Goal: Information Seeking & Learning: Learn about a topic

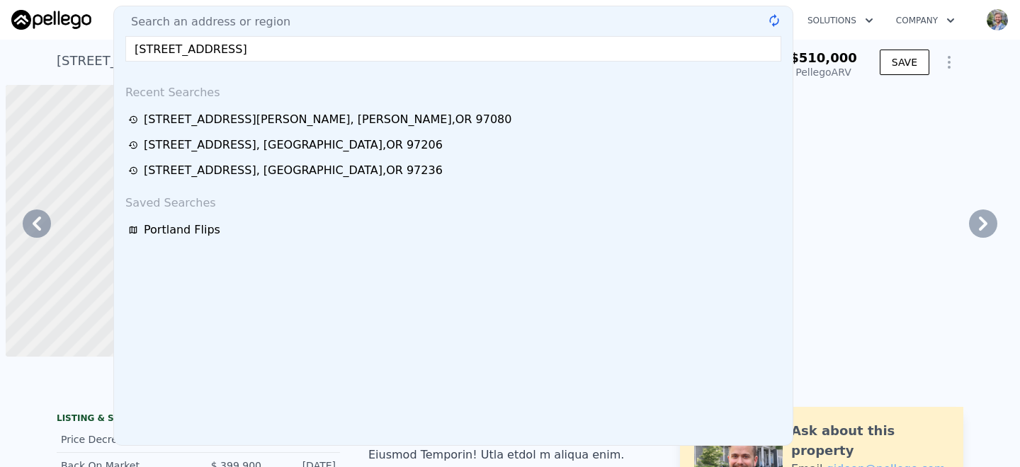
scroll to position [0, 7453]
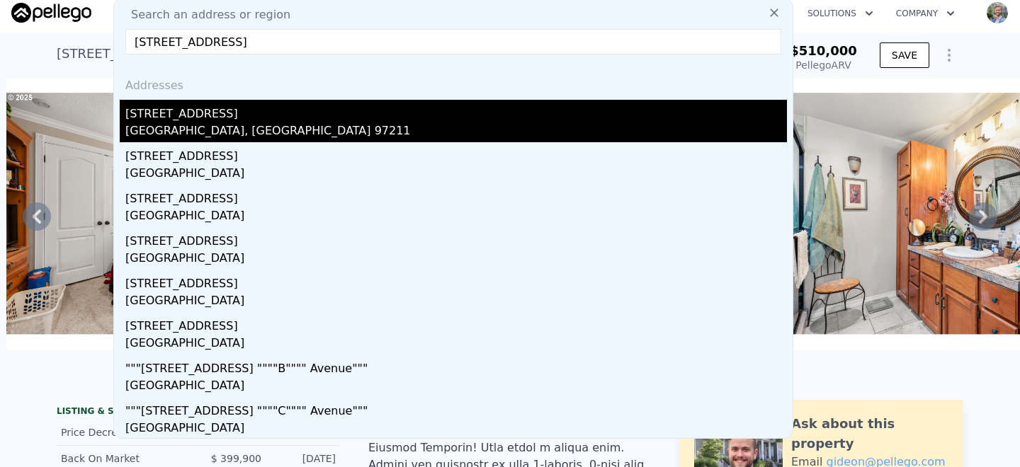
click at [186, 115] on div "[STREET_ADDRESS]" at bounding box center [455, 111] width 661 height 23
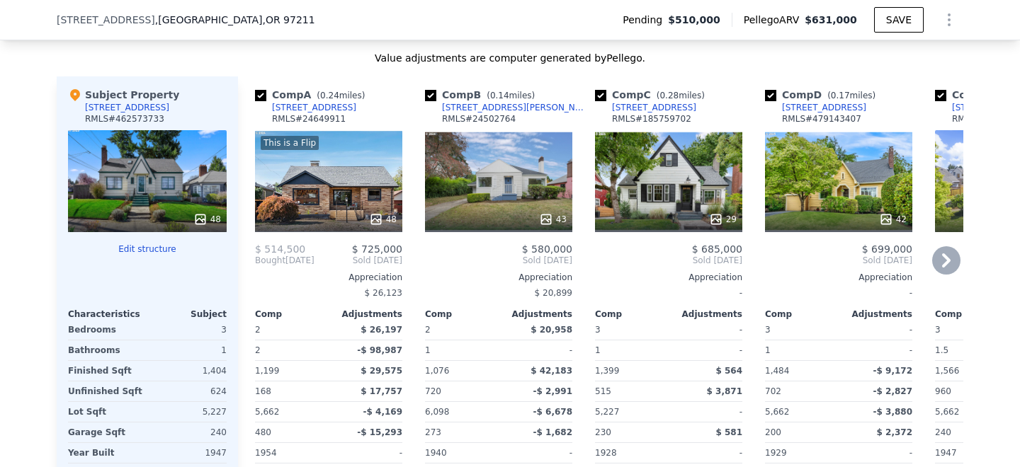
scroll to position [1976, 0]
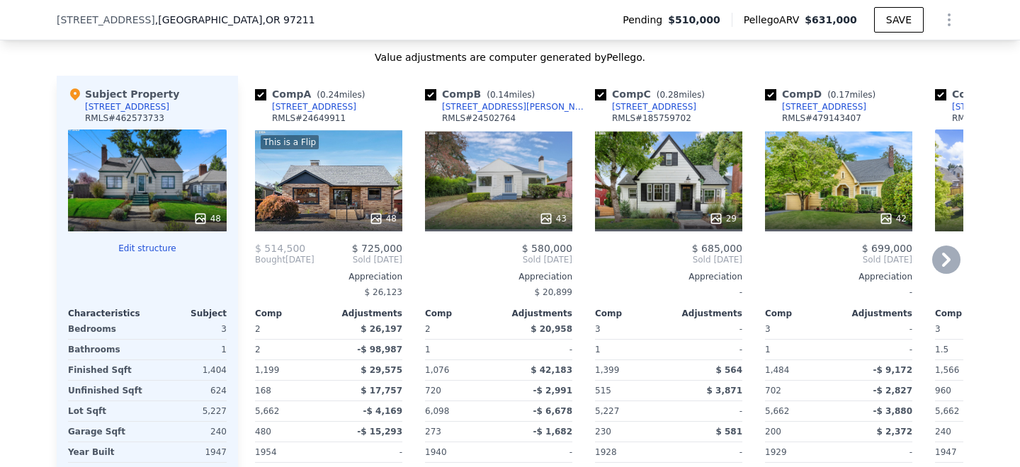
click at [329, 147] on div "This is a Flip 48" at bounding box center [328, 181] width 147 height 102
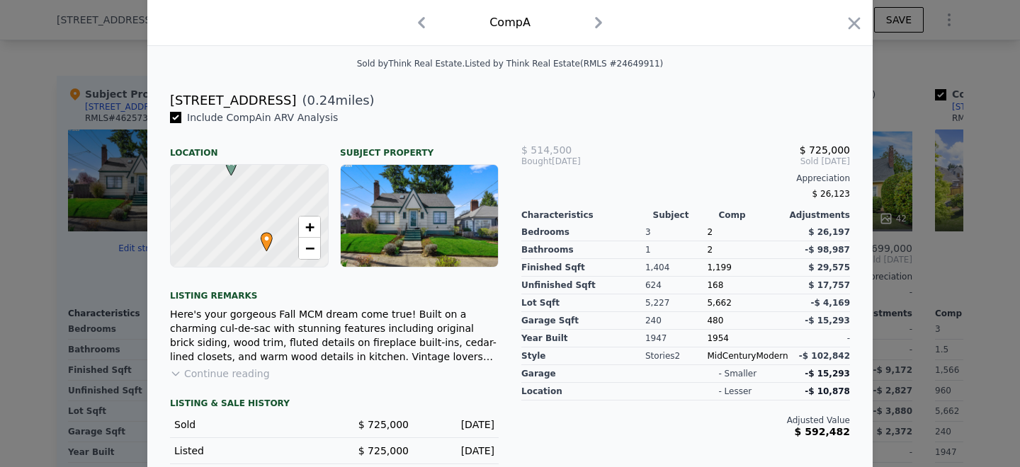
scroll to position [322, 0]
click at [252, 375] on button "Continue reading" at bounding box center [220, 373] width 100 height 14
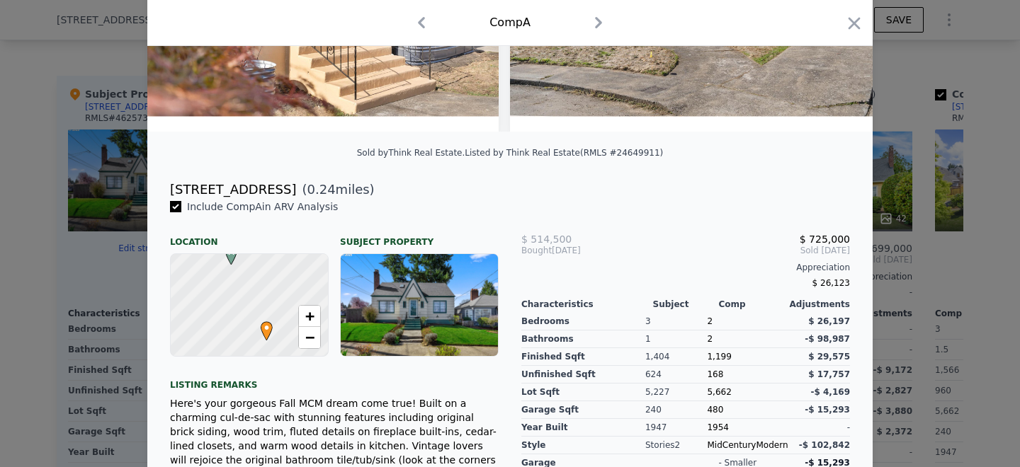
scroll to position [0, 0]
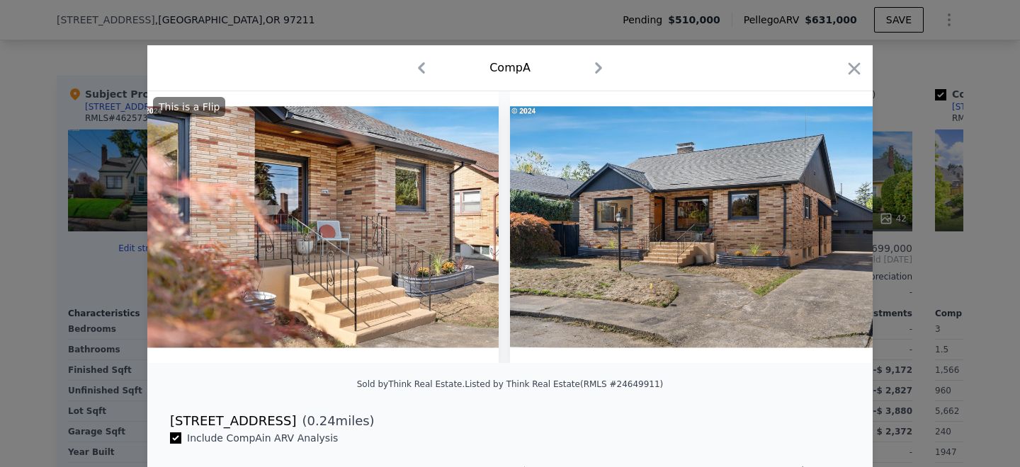
click at [597, 69] on icon "button" at bounding box center [598, 68] width 23 height 23
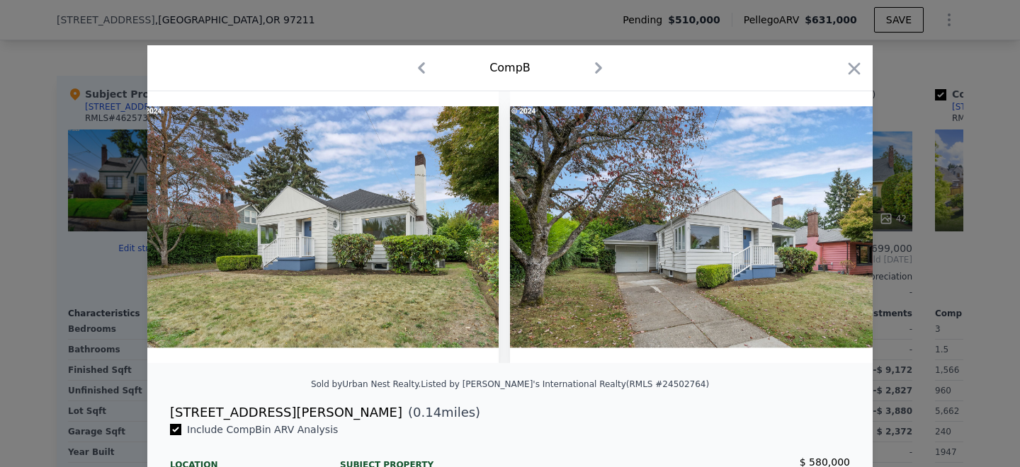
click at [603, 62] on icon "button" at bounding box center [598, 68] width 23 height 23
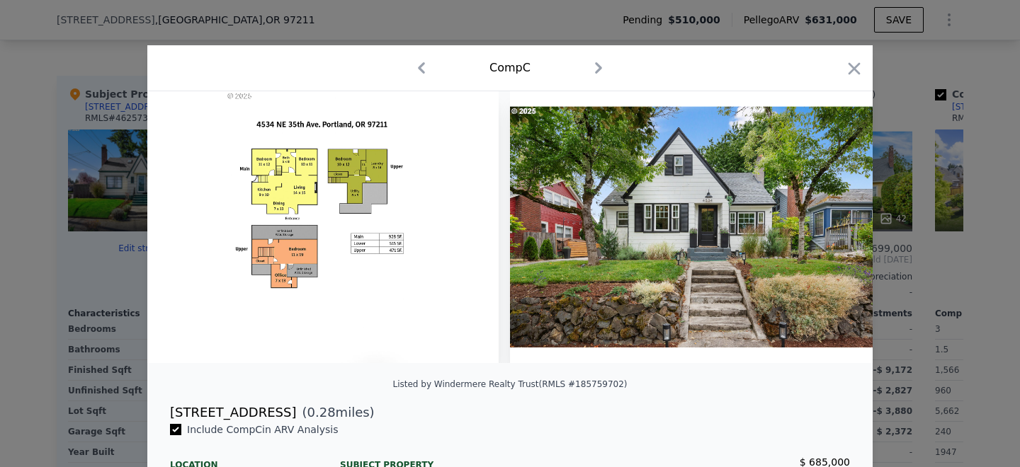
click at [596, 69] on icon "button" at bounding box center [598, 68] width 23 height 23
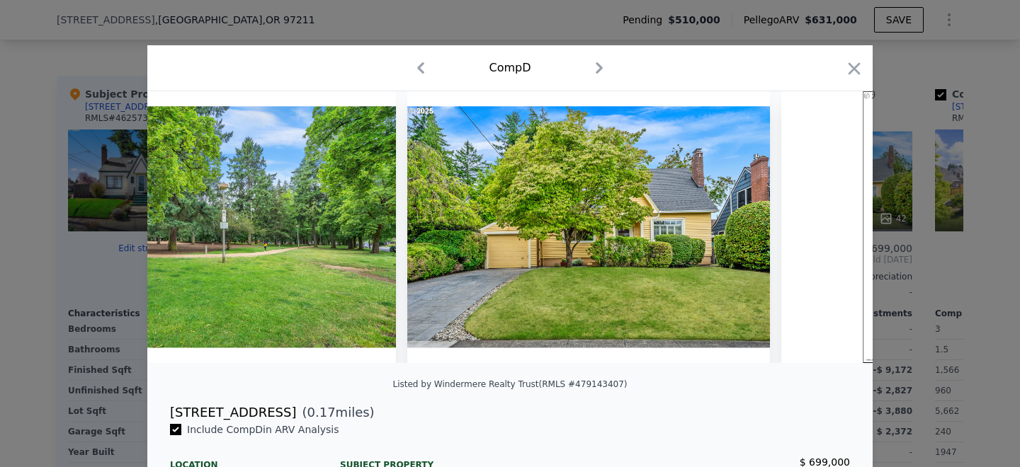
scroll to position [0, 14969]
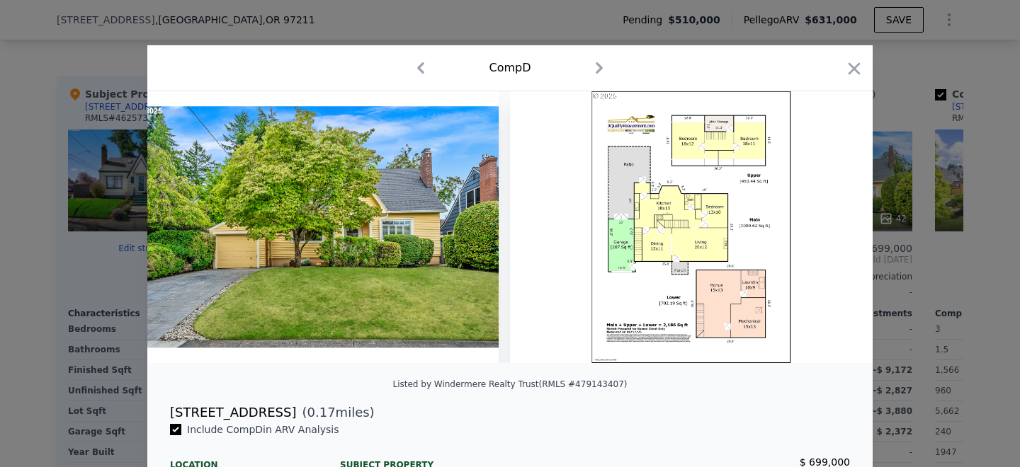
click at [865, 70] on div "Comp D" at bounding box center [509, 68] width 725 height 46
click at [859, 67] on icon "button" at bounding box center [854, 69] width 20 height 20
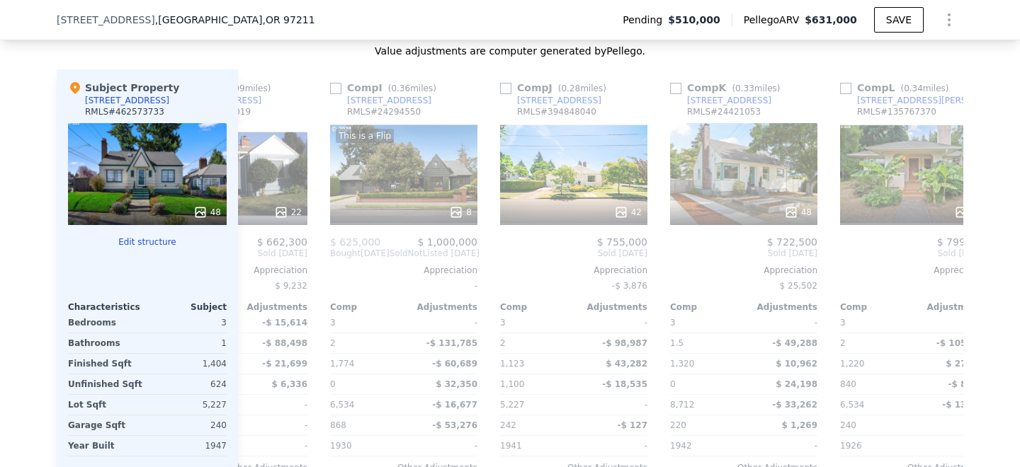
scroll to position [0, 1348]
